Goal: Transaction & Acquisition: Purchase product/service

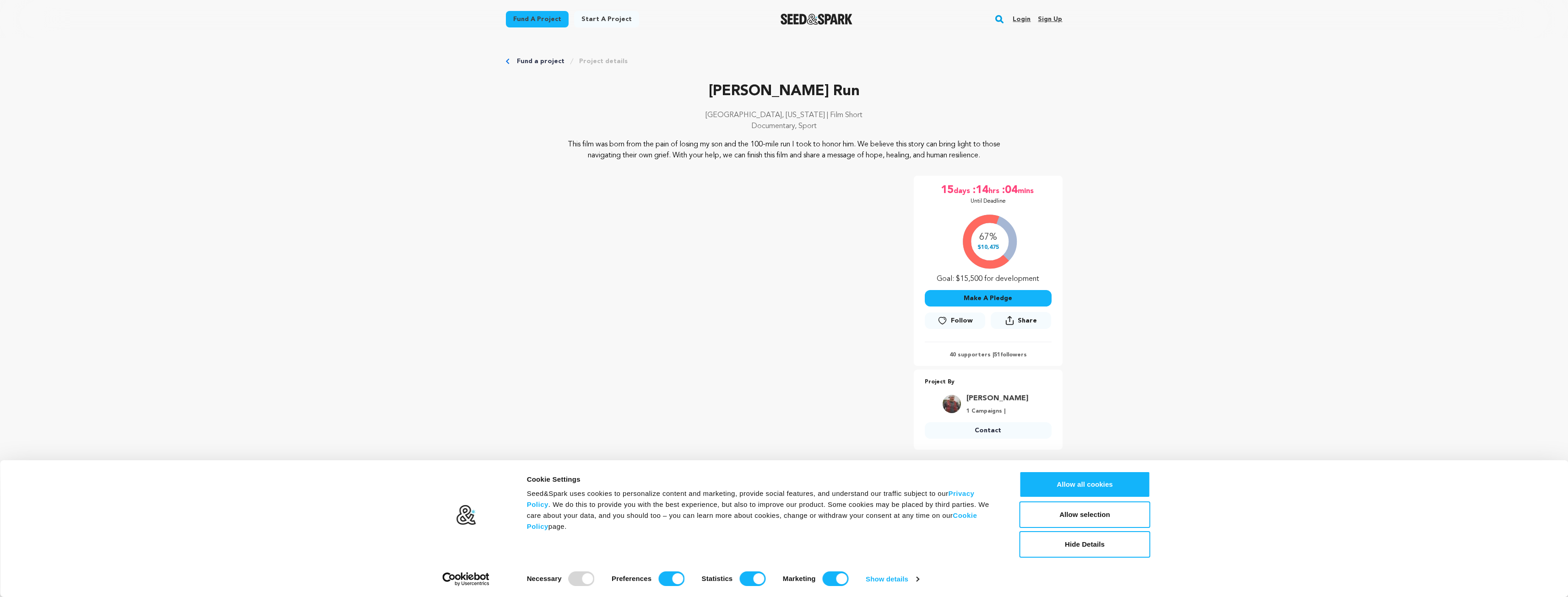
click at [1000, 303] on button "Make A Pledge" at bounding box center [988, 298] width 127 height 16
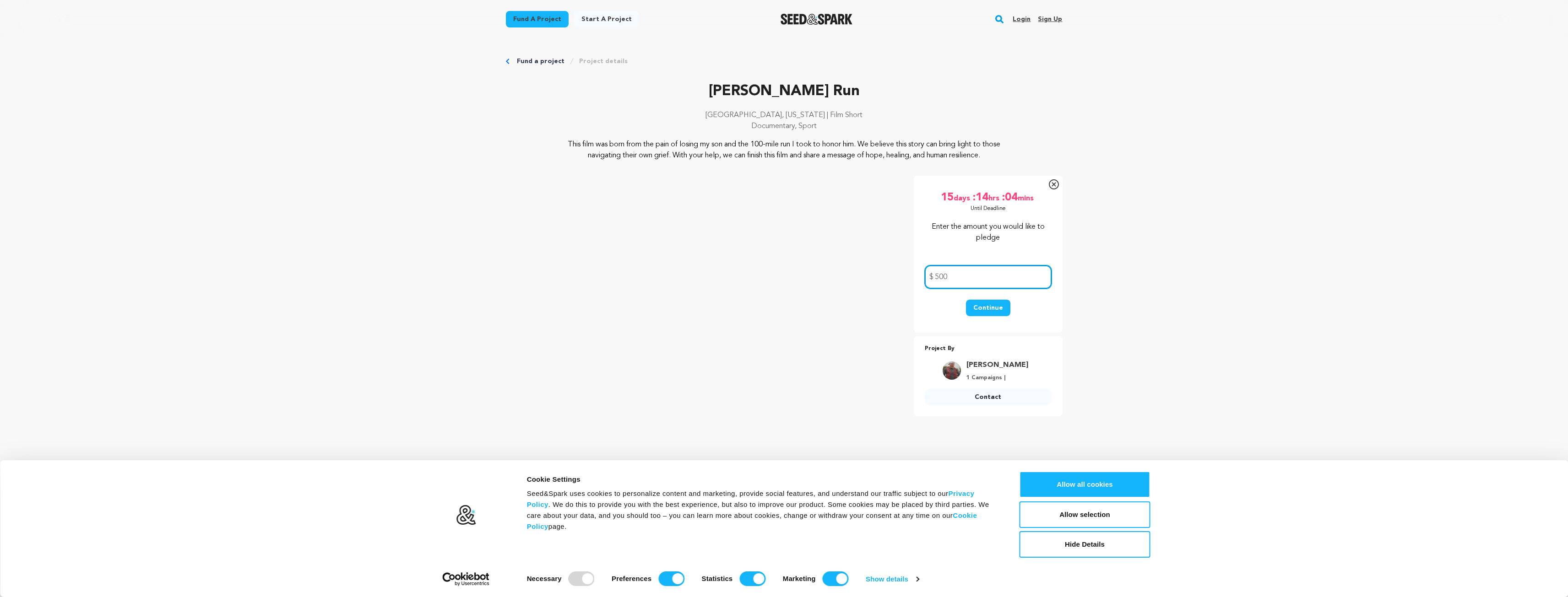
type input "500"
click at [981, 305] on button "Continue" at bounding box center [988, 308] width 45 height 16
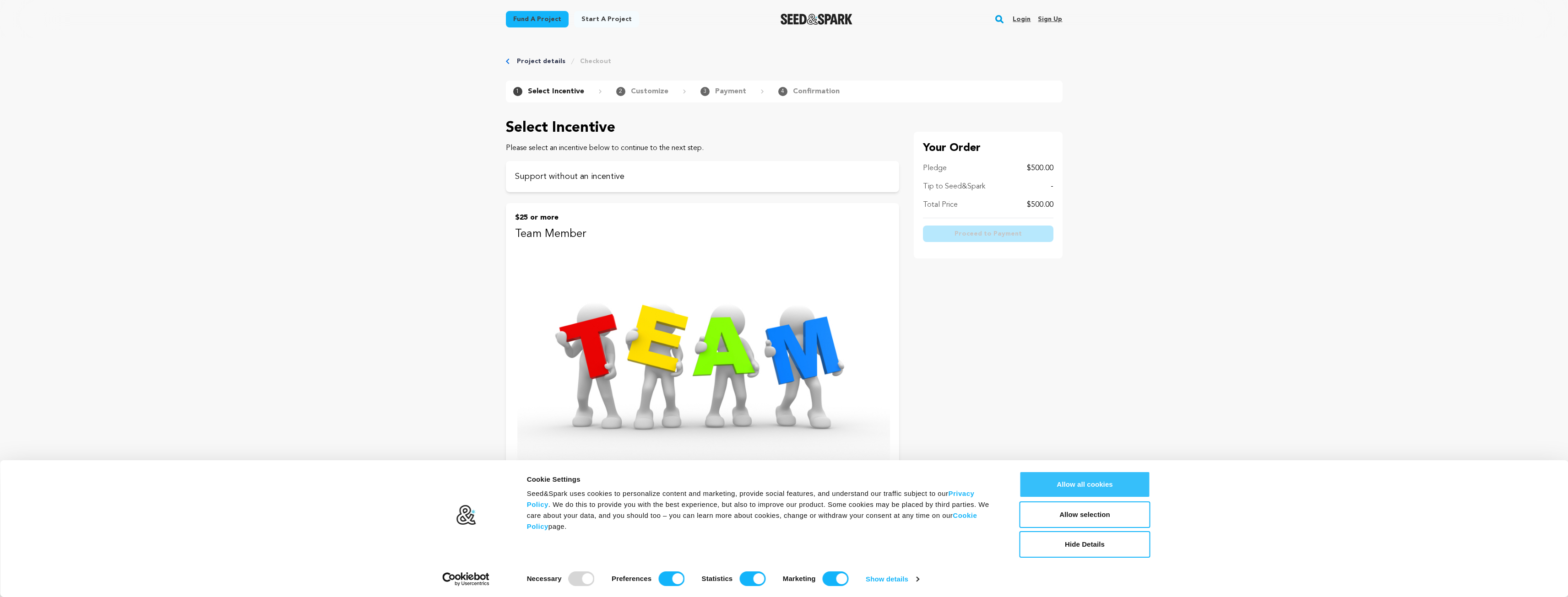
click at [1077, 480] on button "Allow all cookies" at bounding box center [1085, 485] width 131 height 26
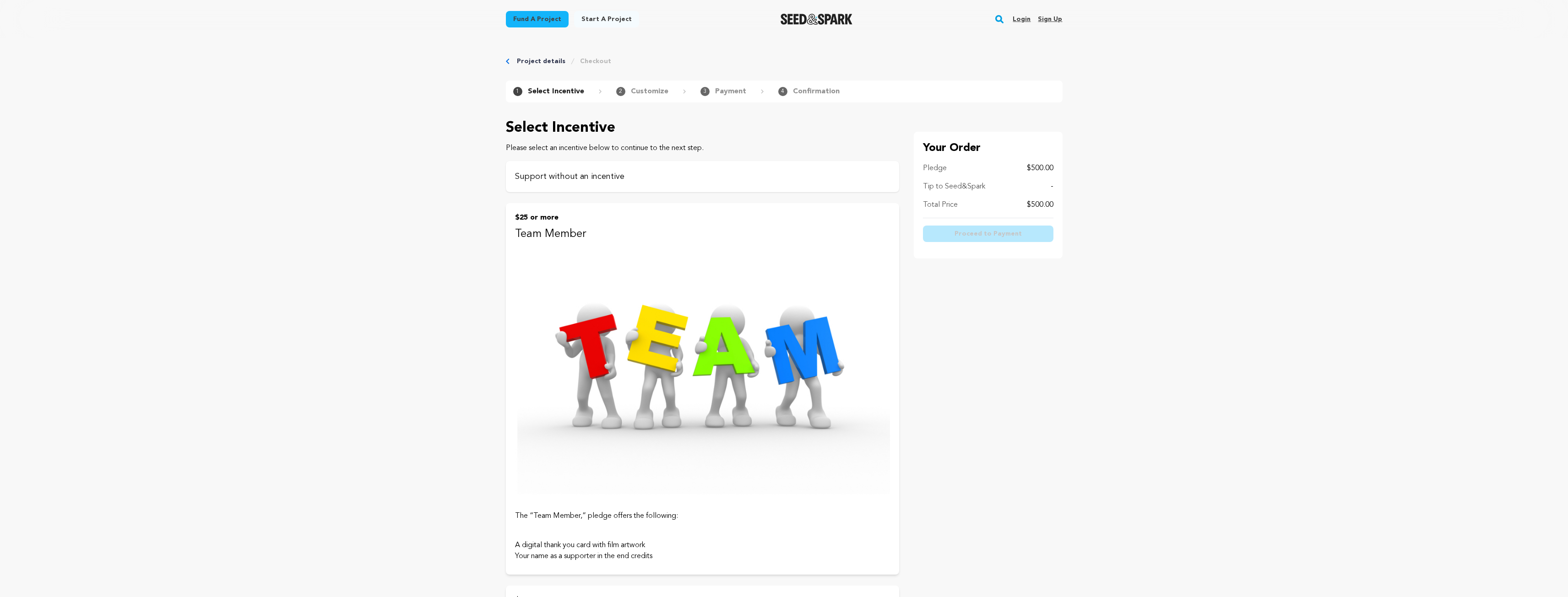
click at [650, 169] on div "Support without an incentive" at bounding box center [702, 177] width 393 height 31
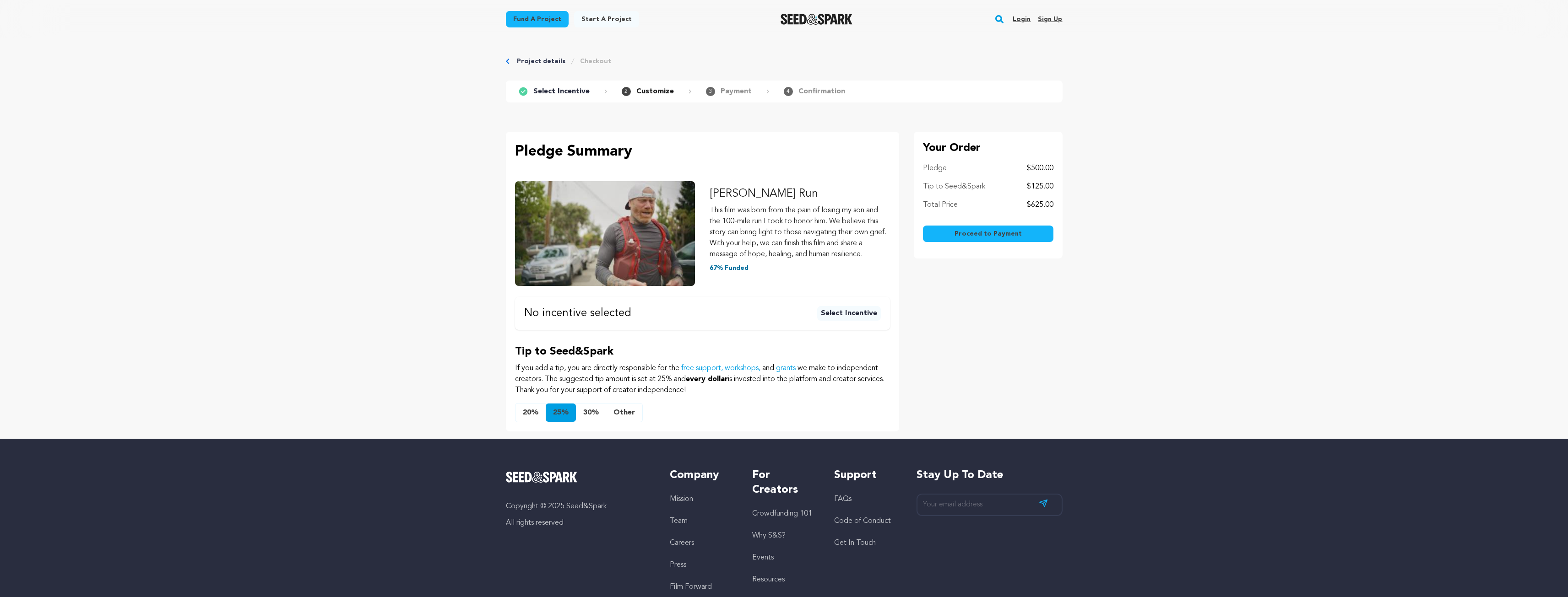
click at [621, 411] on button "Other" at bounding box center [624, 412] width 36 height 18
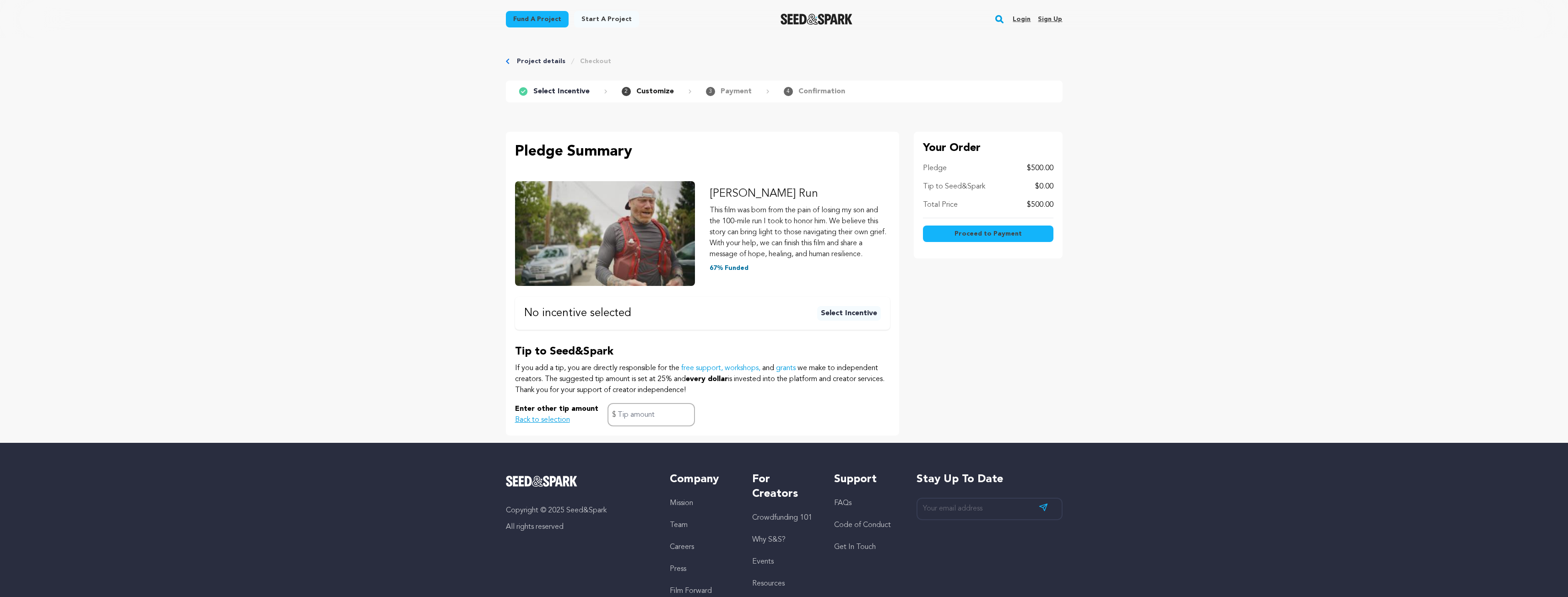
click at [535, 418] on button "Back to selection" at bounding box center [542, 419] width 55 height 11
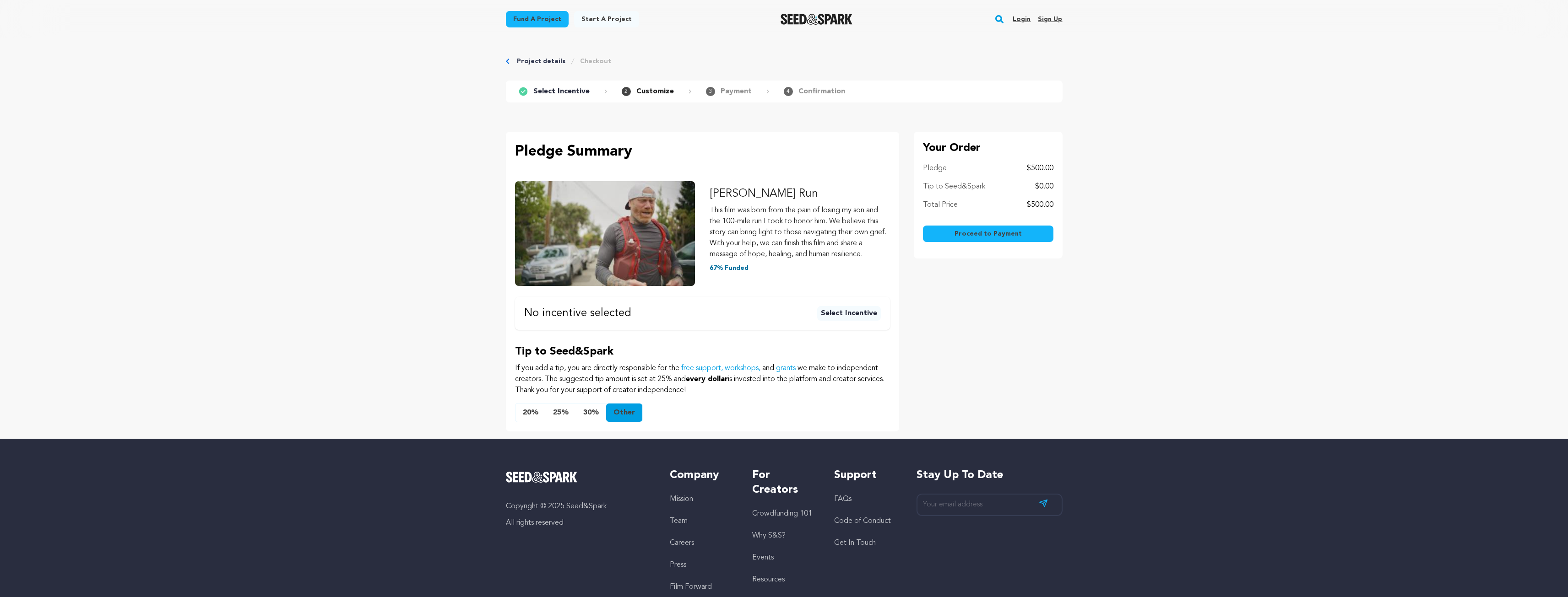
click at [526, 409] on button "20%" at bounding box center [531, 412] width 30 height 18
click at [961, 234] on span "Proceed to Payment" at bounding box center [988, 234] width 67 height 9
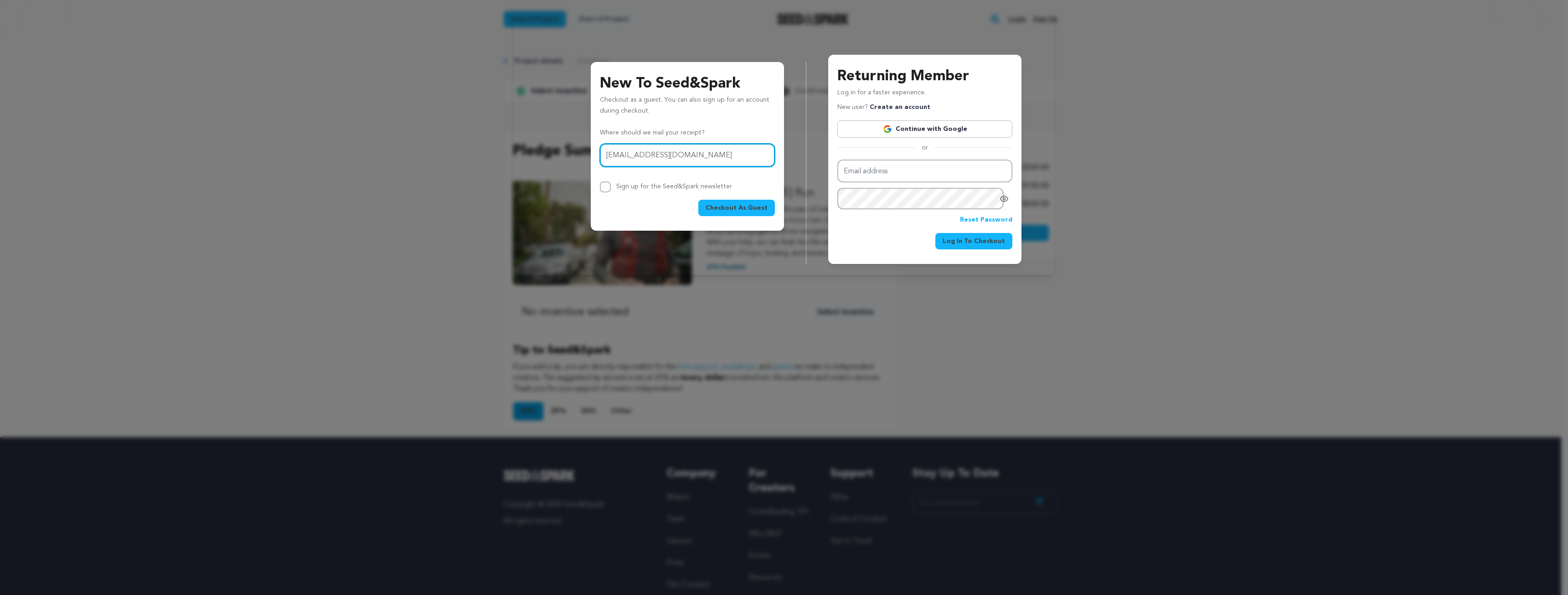
type input "ktaweel@asurion.com"
click at [718, 206] on span "Checkout As Guest" at bounding box center [736, 208] width 62 height 9
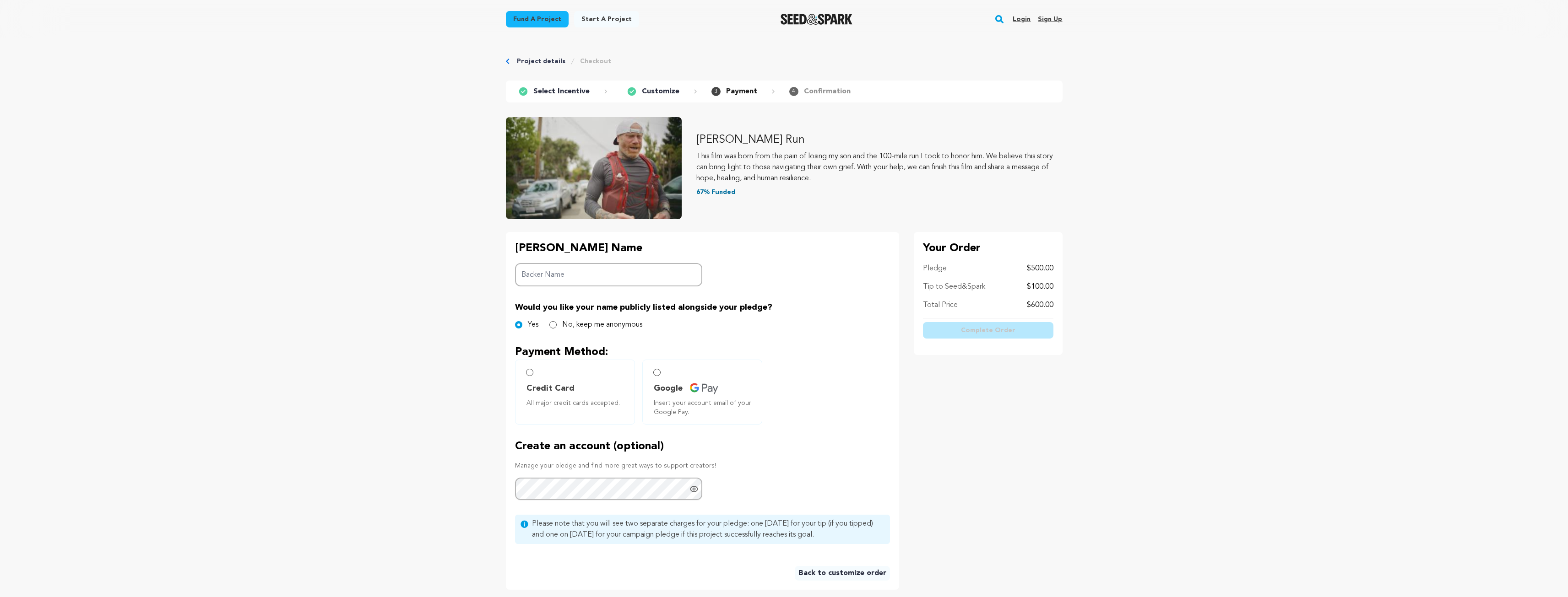
click at [534, 379] on label "Credit Card All major credit cards accepted." at bounding box center [575, 392] width 120 height 65
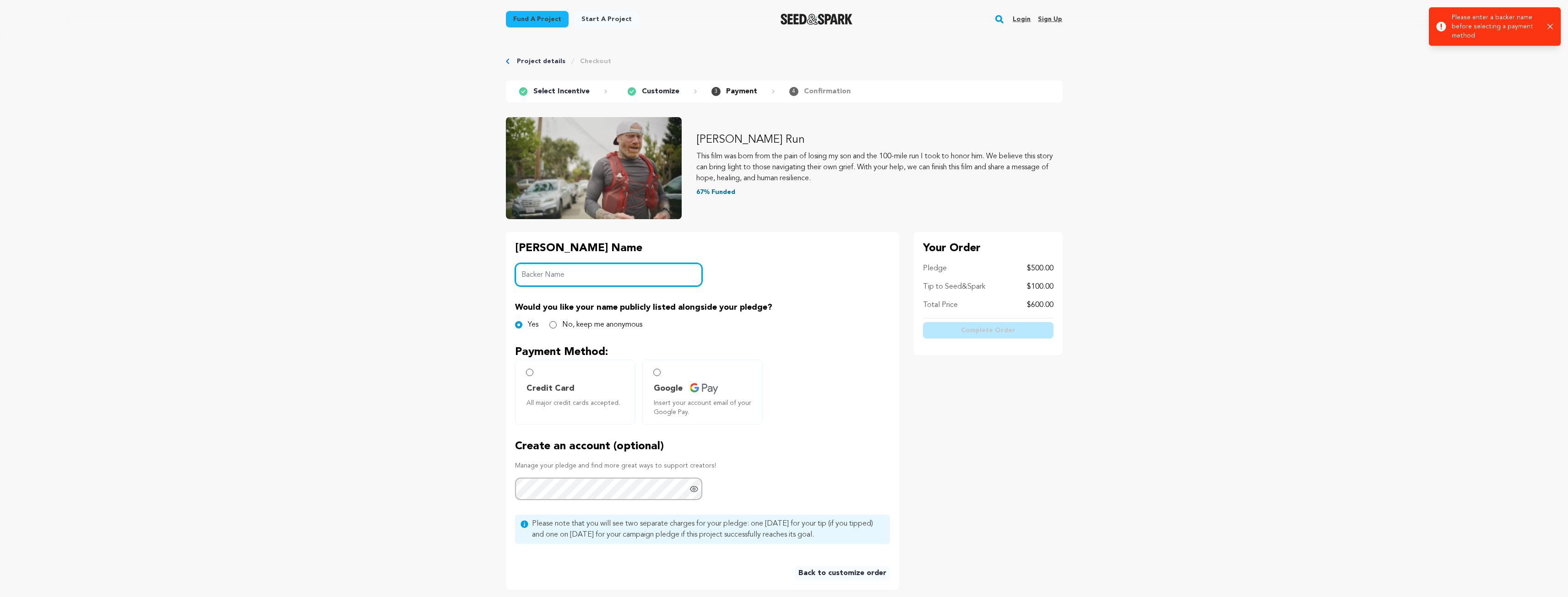
click at [559, 274] on input "Backer Name" at bounding box center [609, 274] width 188 height 23
type input "Kevin"
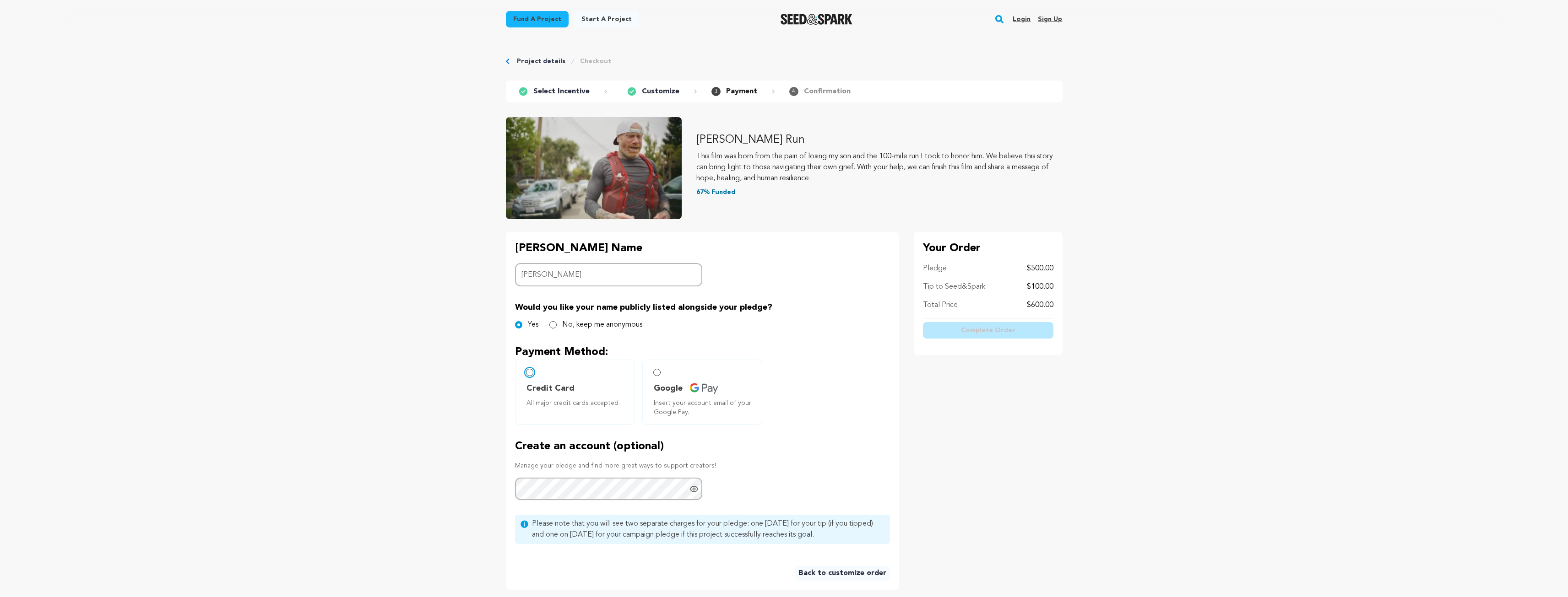
click at [530, 371] on input "Credit Card All major credit cards accepted." at bounding box center [530, 372] width 8 height 8
radio input "false"
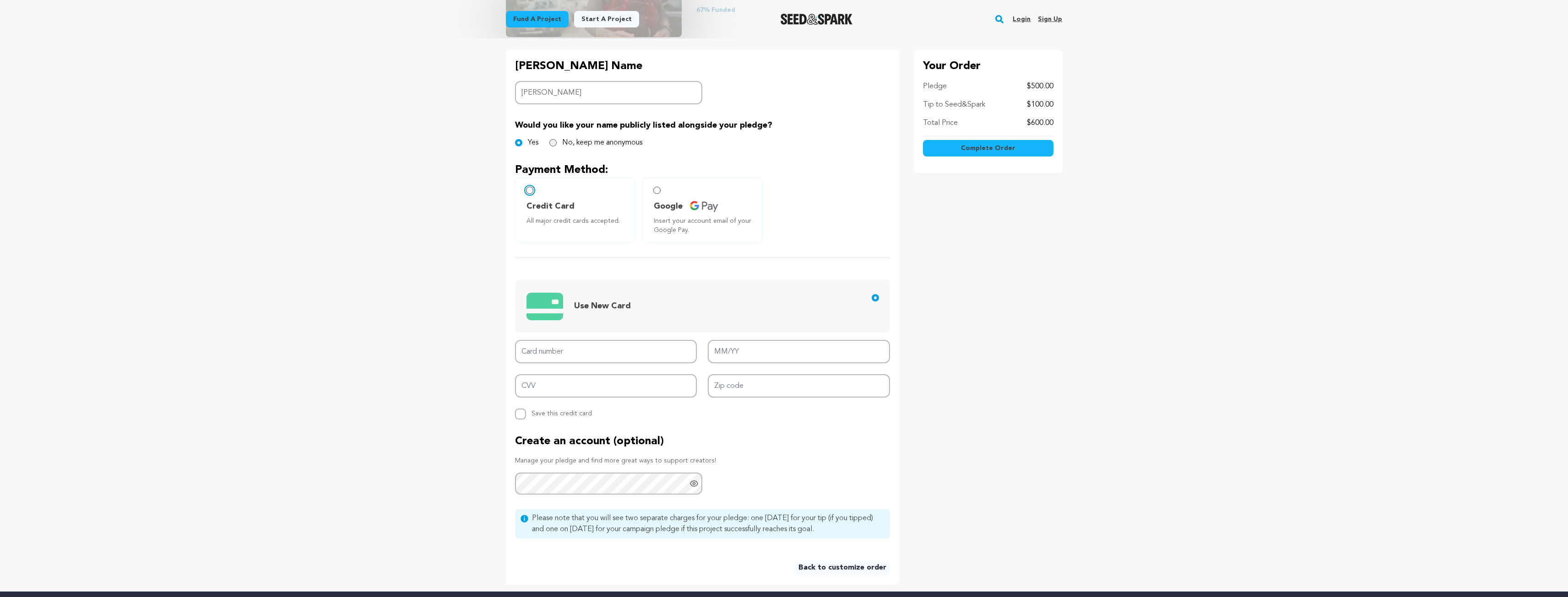
scroll to position [183, 0]
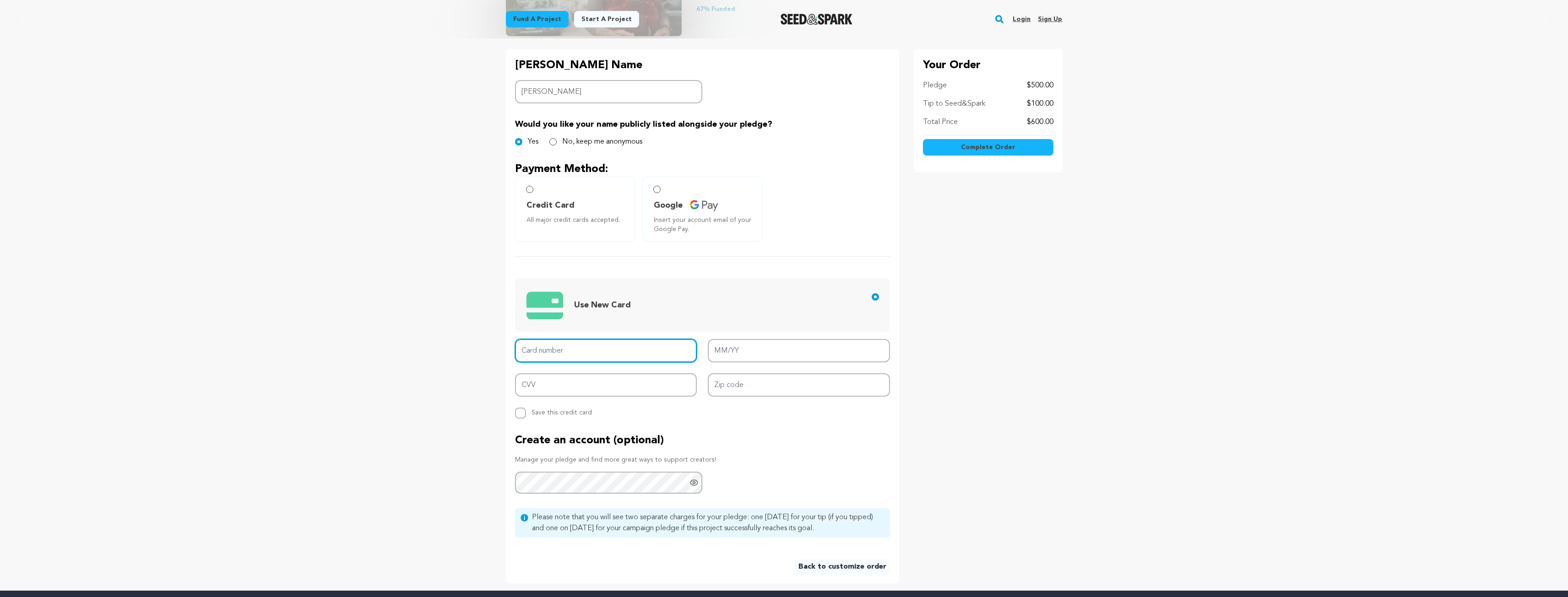
click at [603, 347] on input "Card number" at bounding box center [606, 350] width 182 height 23
type input "4147 0997 1221 0077"
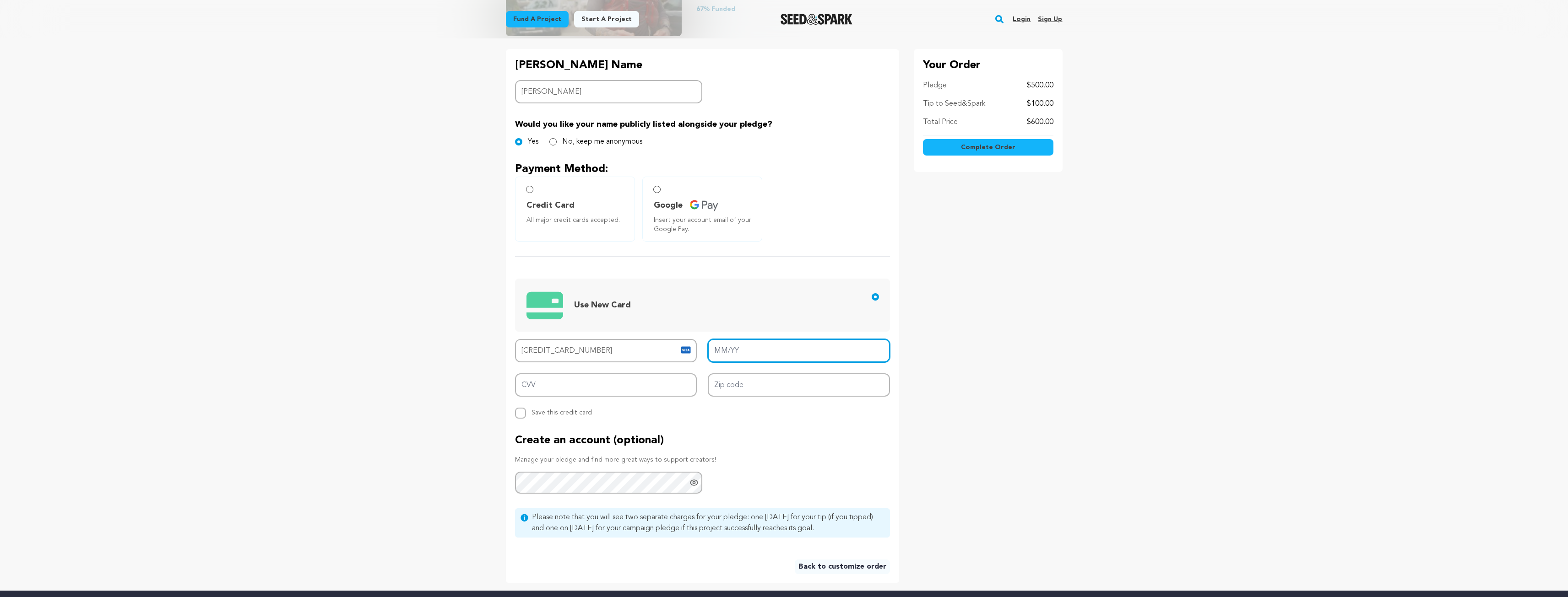
click at [775, 352] on input "MM/YY" at bounding box center [799, 350] width 182 height 23
type input "12/26"
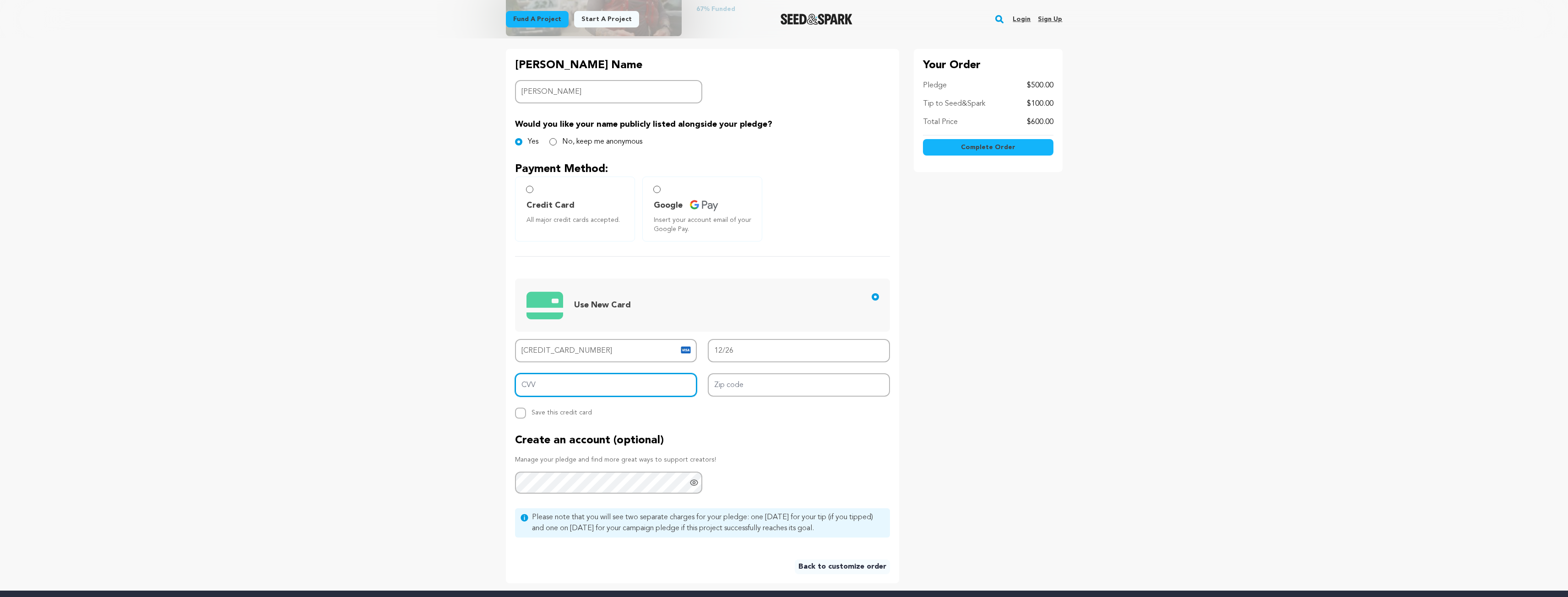
click at [630, 386] on input "CVV" at bounding box center [606, 385] width 182 height 23
type input "039"
click at [751, 387] on input "Zip code" at bounding box center [799, 385] width 182 height 23
type input "94402"
click at [962, 149] on button "Complete Order" at bounding box center [988, 148] width 131 height 16
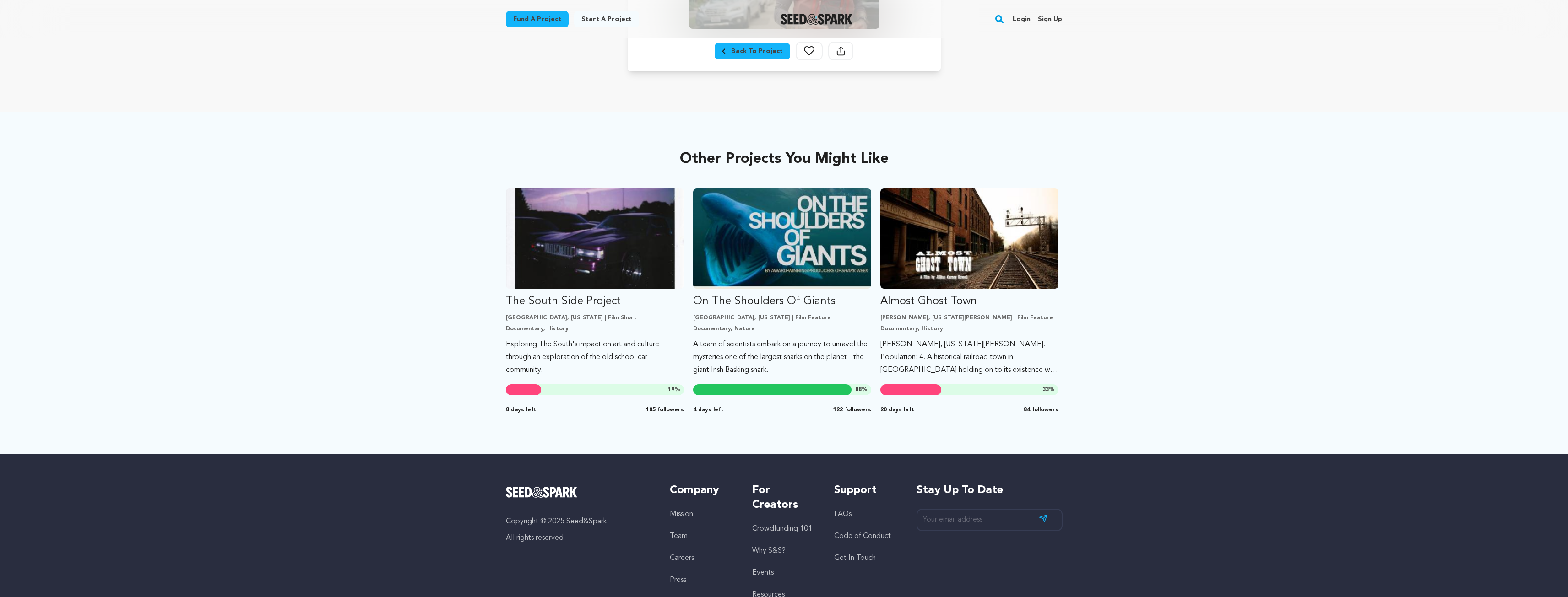
scroll to position [366, 0]
